Goal: Register for event/course

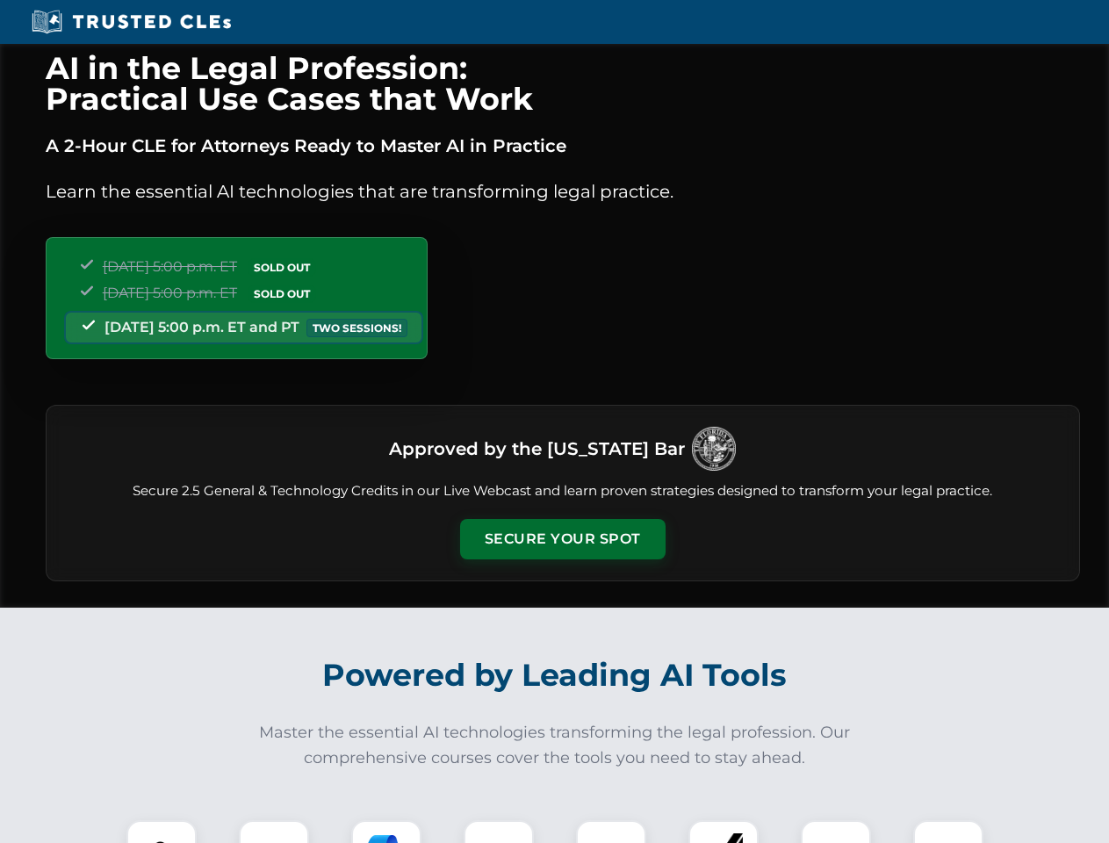
click at [562, 539] on button "Secure Your Spot" at bounding box center [562, 539] width 205 height 40
click at [162, 831] on img at bounding box center [161, 855] width 51 height 51
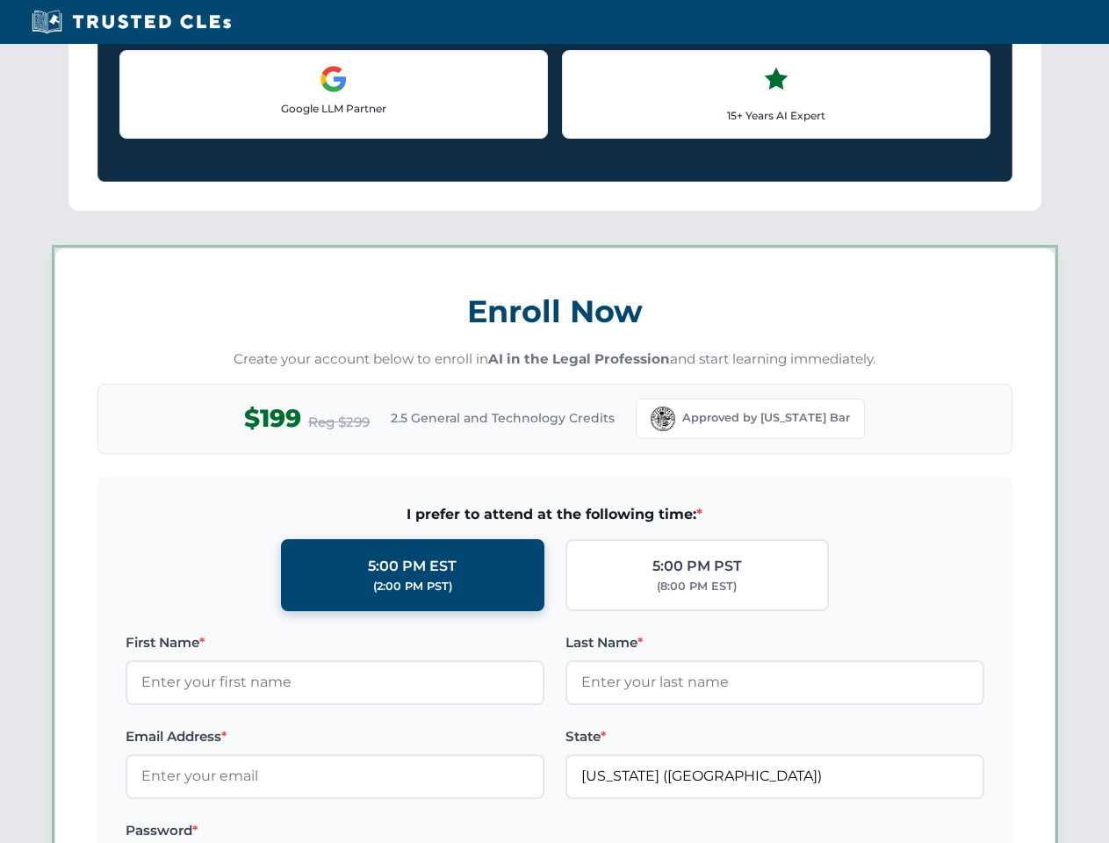
click at [386, 831] on label "Password *" at bounding box center [335, 830] width 419 height 21
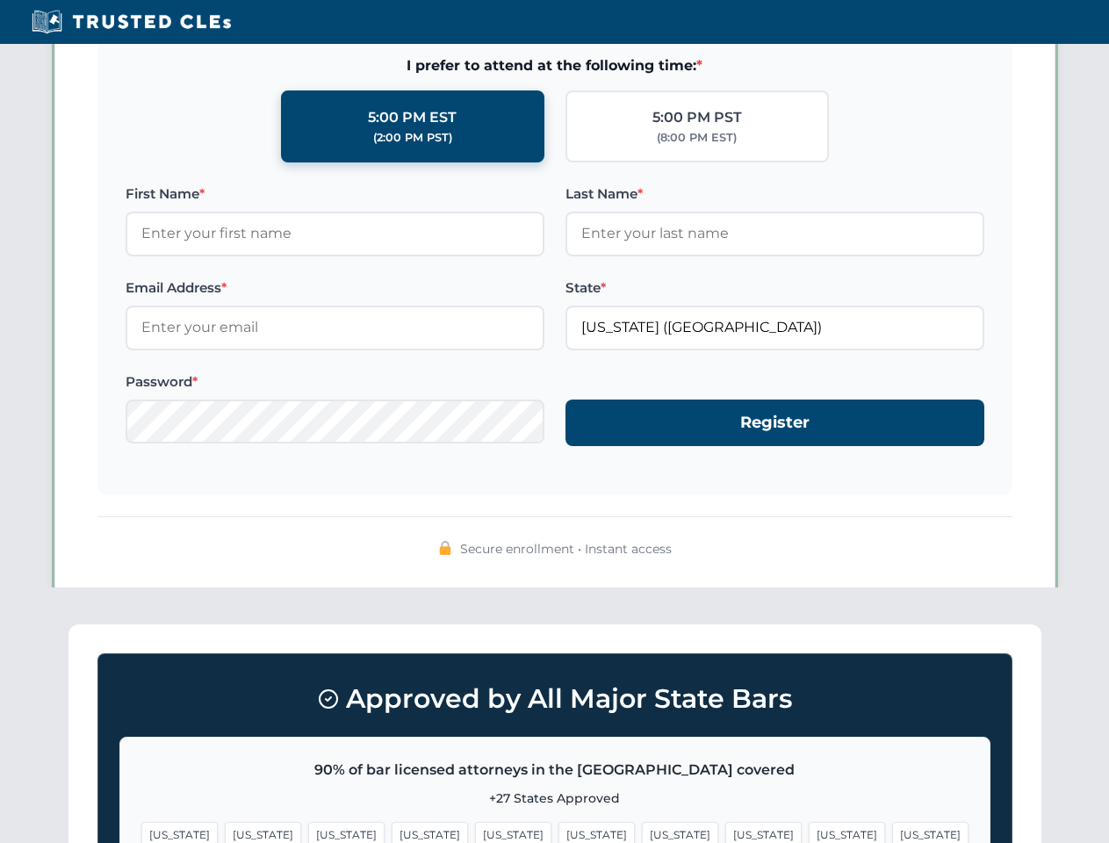
click at [808, 831] on span "[US_STATE]" at bounding box center [846, 834] width 76 height 25
